Goal: Navigation & Orientation: Find specific page/section

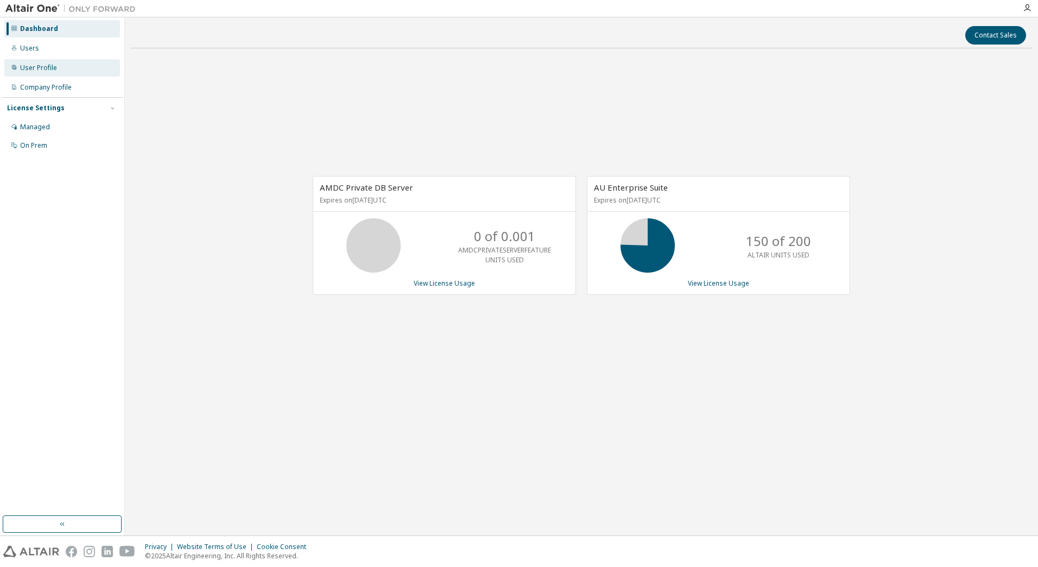
click at [29, 68] on div "User Profile" at bounding box center [38, 67] width 37 height 9
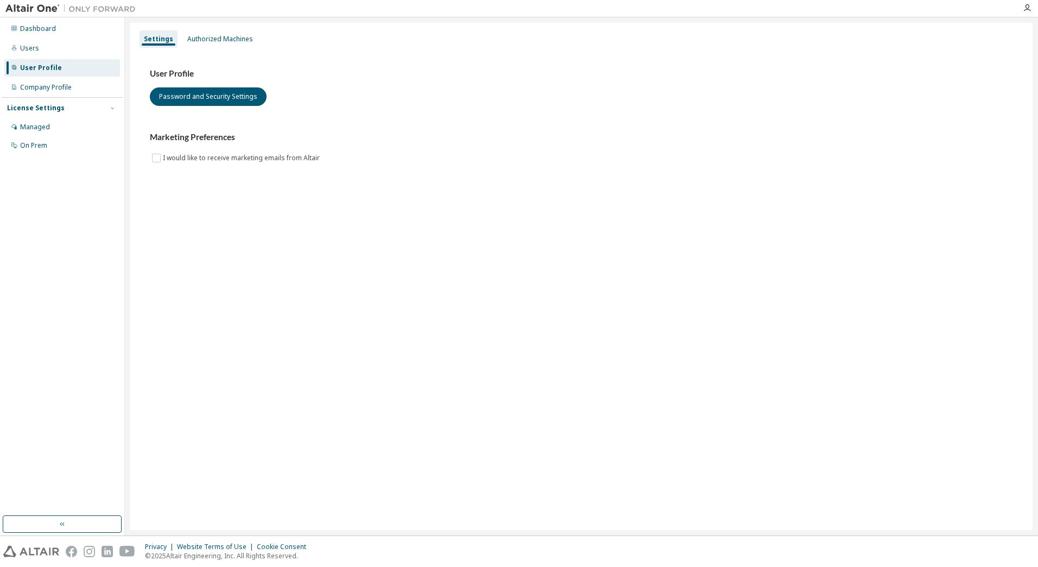
click at [30, 5] on img at bounding box center [73, 8] width 136 height 11
click at [36, 26] on div "Dashboard" at bounding box center [38, 28] width 36 height 9
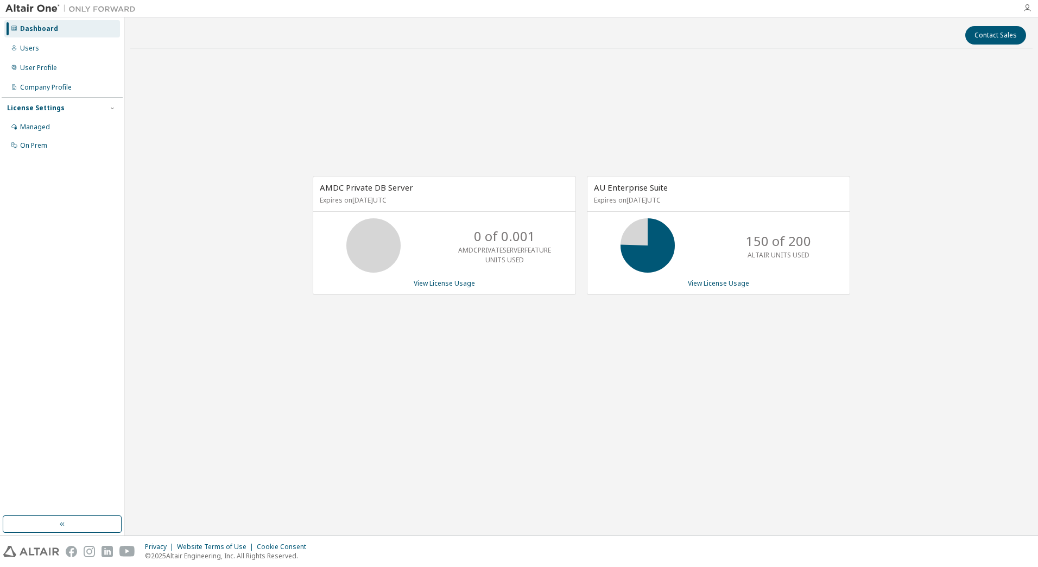
click at [1027, 10] on icon "button" at bounding box center [1026, 8] width 9 height 9
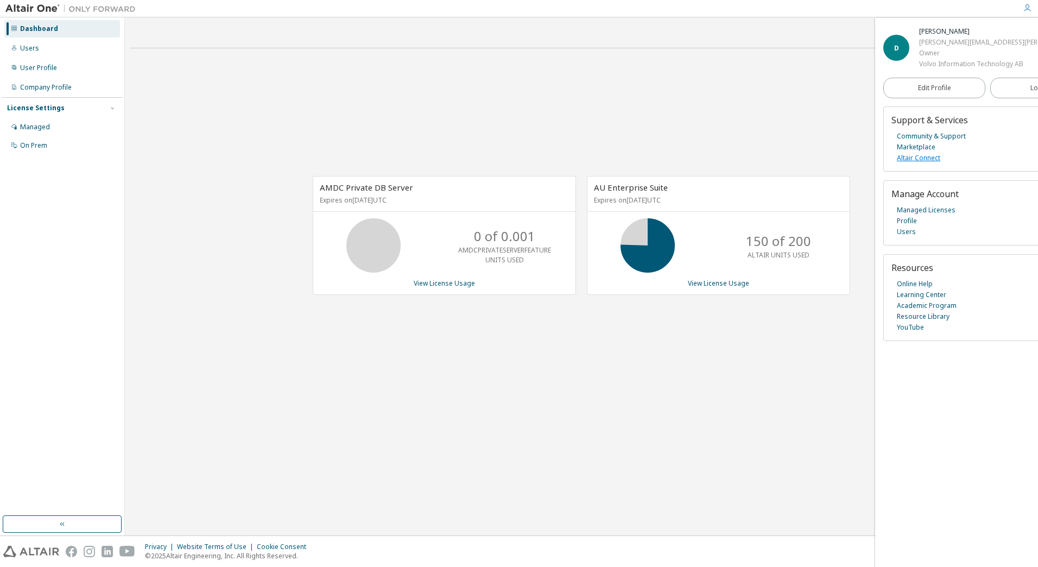
click at [928, 156] on link "Altair Connect" at bounding box center [917, 157] width 43 height 11
